Goal: Information Seeking & Learning: Understand process/instructions

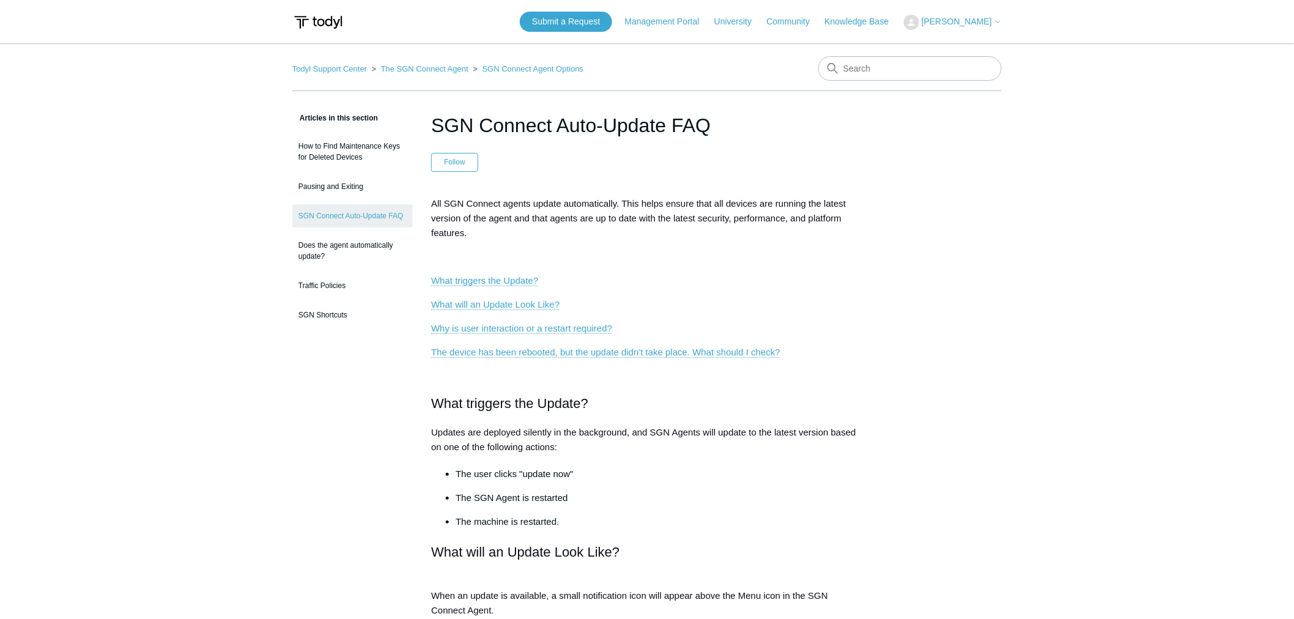
click at [616, 215] on span "All SGN Connect agents update automatically. This helps ensure that all devices…" at bounding box center [638, 218] width 415 height 40
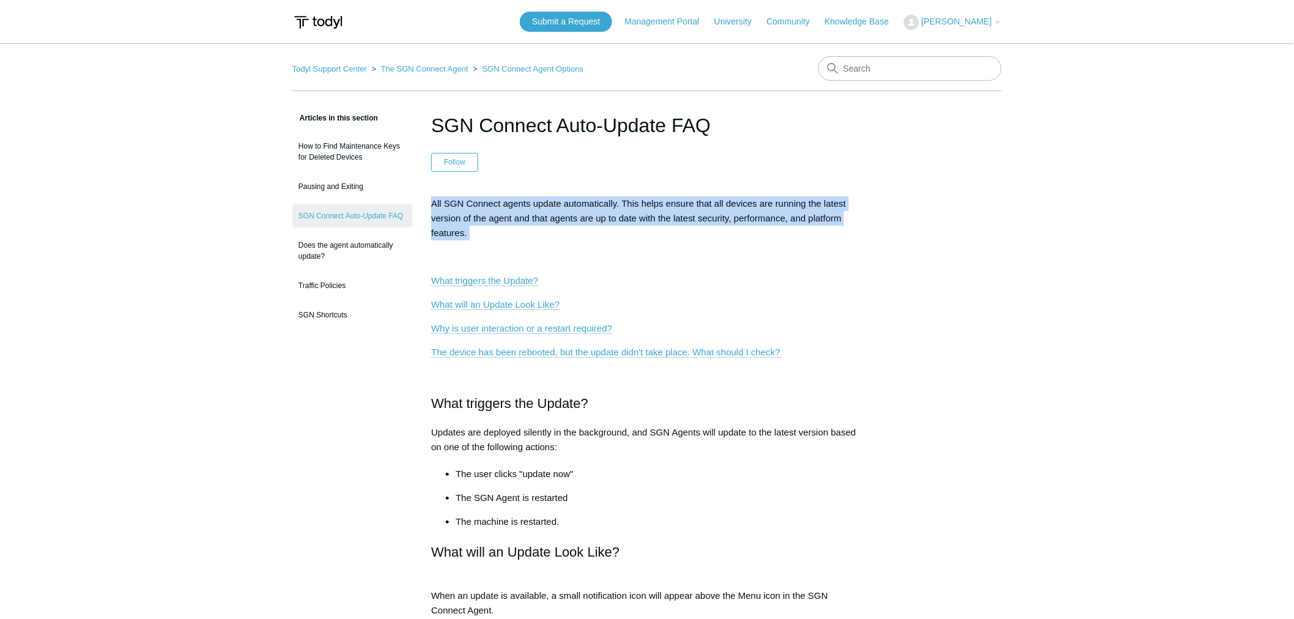
click at [616, 215] on span "All SGN Connect agents update automatically. This helps ensure that all devices…" at bounding box center [638, 218] width 415 height 40
click at [614, 212] on p "All SGN Connect agents update automatically. This helps ensure that all devices…" at bounding box center [647, 218] width 432 height 44
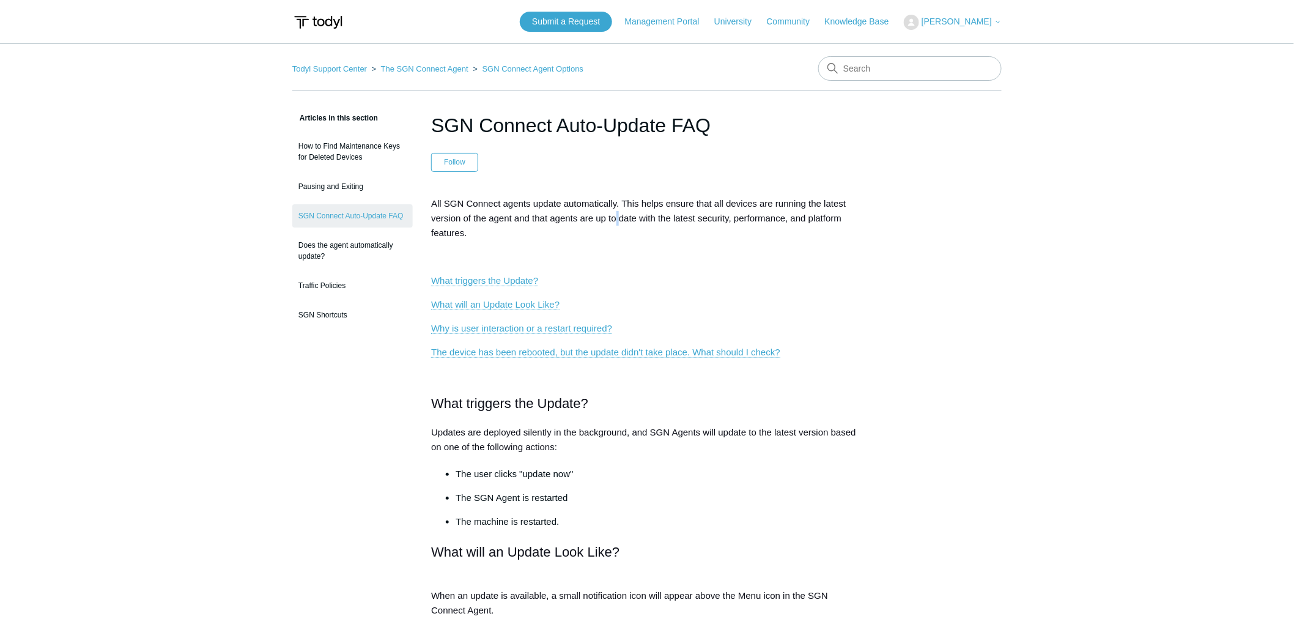
click at [614, 212] on p "All SGN Connect agents update automatically. This helps ensure that all devices…" at bounding box center [647, 218] width 432 height 44
click at [621, 217] on span "All SGN Connect agents update automatically. This helps ensure that all devices…" at bounding box center [638, 218] width 415 height 40
click at [624, 216] on span "All SGN Connect agents update automatically. This helps ensure that all devices…" at bounding box center [638, 218] width 415 height 40
click at [628, 221] on span "All SGN Connect agents update automatically. This helps ensure that all devices…" at bounding box center [638, 218] width 415 height 40
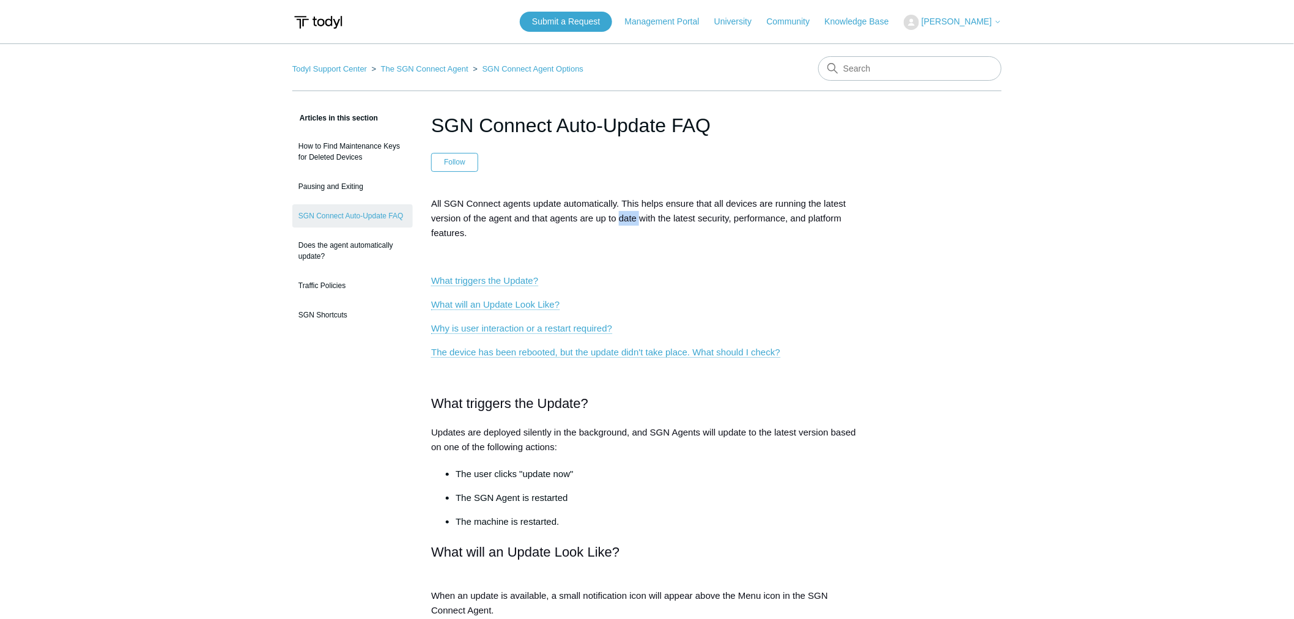
click at [628, 221] on span "All SGN Connect agents update automatically. This helps ensure that all devices…" at bounding box center [638, 218] width 415 height 40
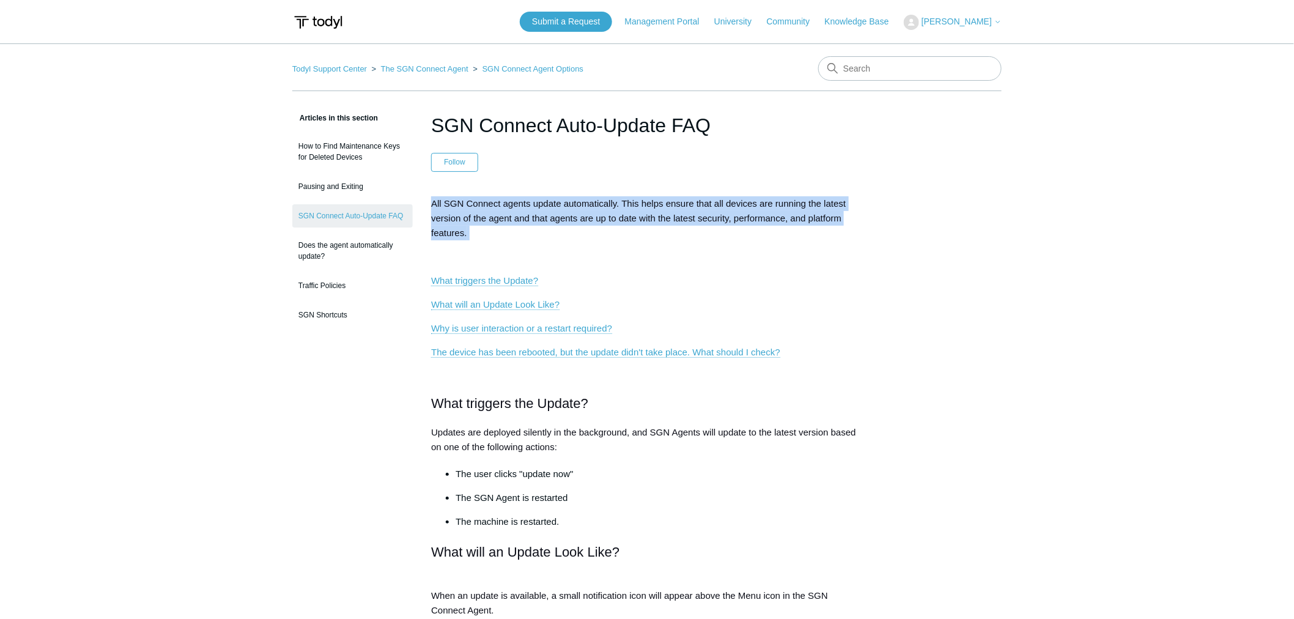
click at [628, 221] on span "All SGN Connect agents update automatically. This helps ensure that all devices…" at bounding box center [638, 218] width 415 height 40
click at [627, 221] on span "All SGN Connect agents update automatically. This helps ensure that all devices…" at bounding box center [638, 218] width 415 height 40
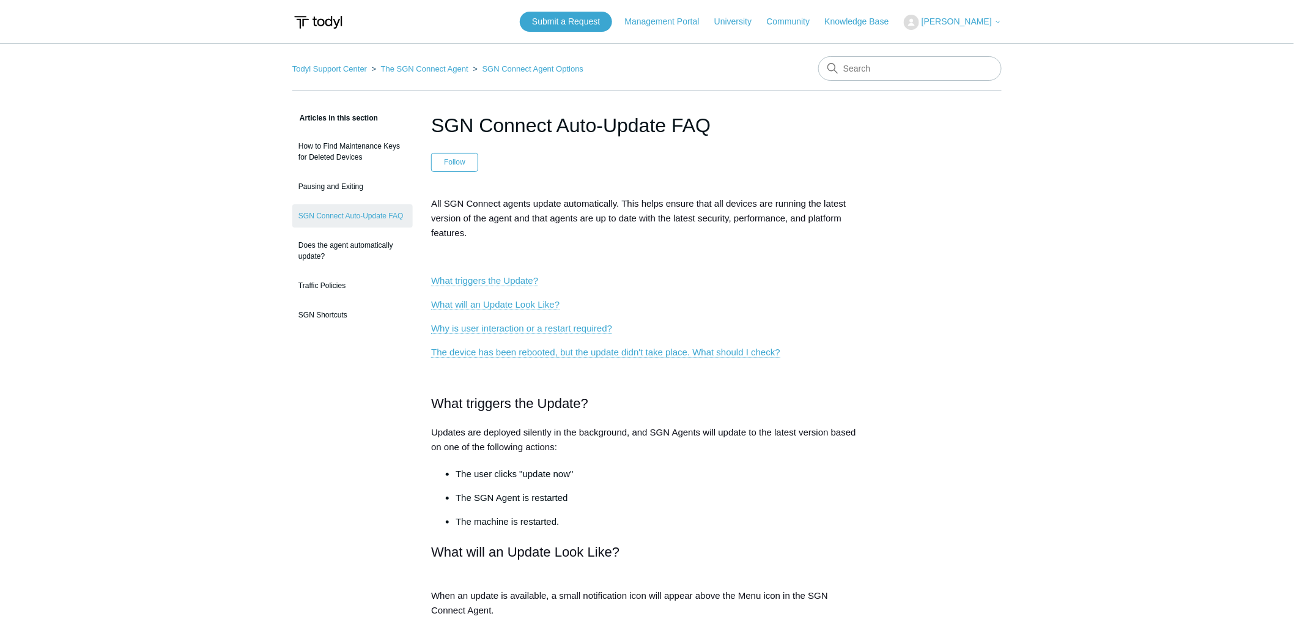
click at [627, 221] on span "All SGN Connect agents update automatically. This helps ensure that all devices…" at bounding box center [638, 218] width 415 height 40
click at [624, 216] on span "All SGN Connect agents update automatically. This helps ensure that all devices…" at bounding box center [638, 218] width 415 height 40
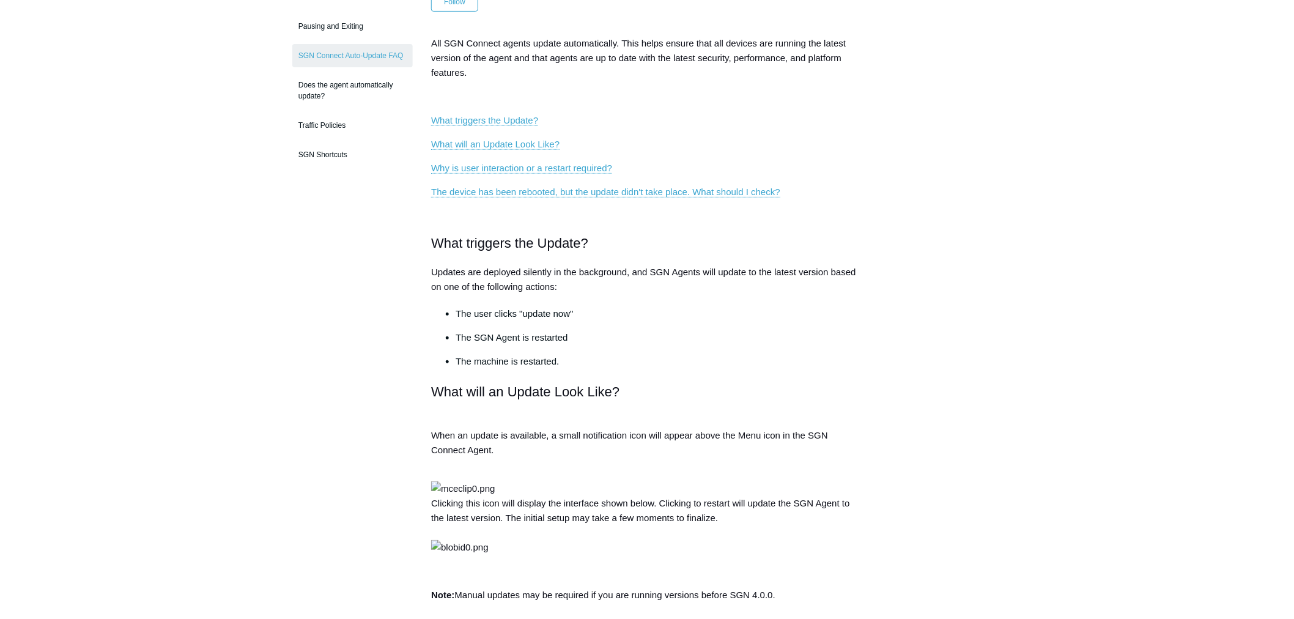
scroll to position [136, 0]
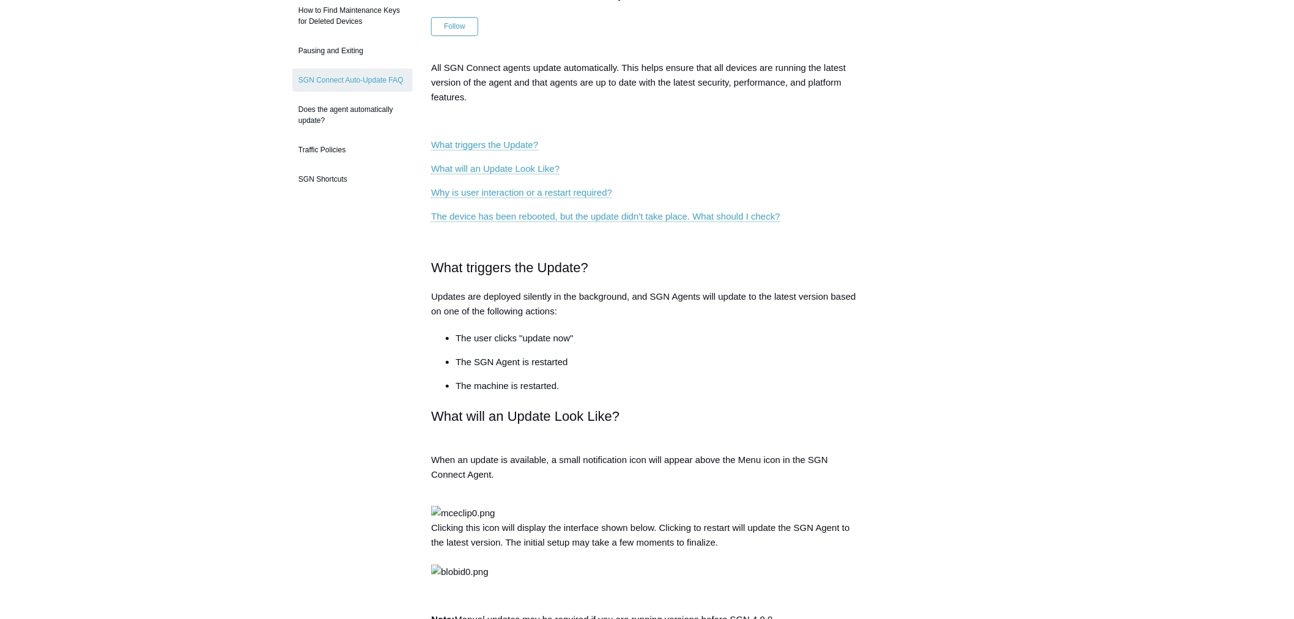
click at [624, 240] on p at bounding box center [647, 240] width 432 height 15
click at [631, 260] on h2 "What triggers the Update?" at bounding box center [647, 267] width 432 height 21
click at [631, 264] on h2 "What triggers the Update?" at bounding box center [647, 267] width 432 height 21
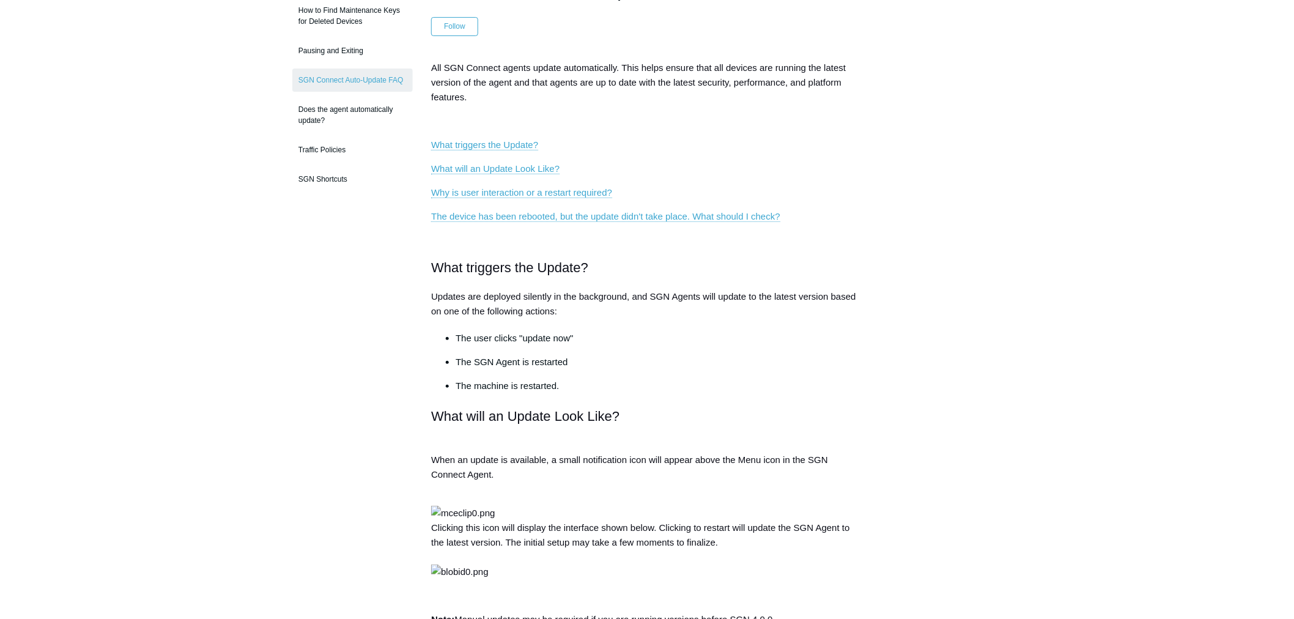
click at [631, 263] on h2 "What triggers the Update?" at bounding box center [647, 267] width 432 height 21
click at [631, 261] on h2 "What triggers the Update?" at bounding box center [647, 267] width 432 height 21
click at [630, 261] on h2 "What triggers the Update?" at bounding box center [647, 267] width 432 height 21
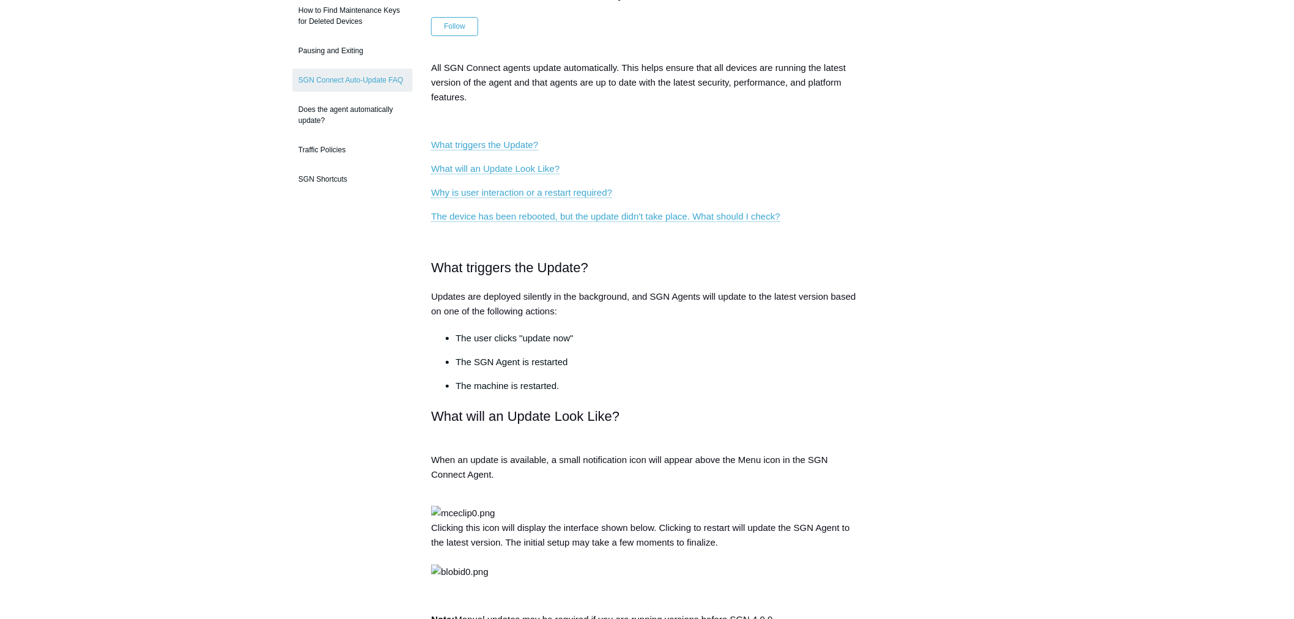
click at [630, 261] on h2 "What triggers the Update?" at bounding box center [647, 267] width 432 height 21
click at [630, 259] on h2 "What triggers the Update?" at bounding box center [647, 267] width 432 height 21
click at [631, 259] on h2 "What triggers the Update?" at bounding box center [647, 267] width 432 height 21
